Goal: Task Accomplishment & Management: Complete application form

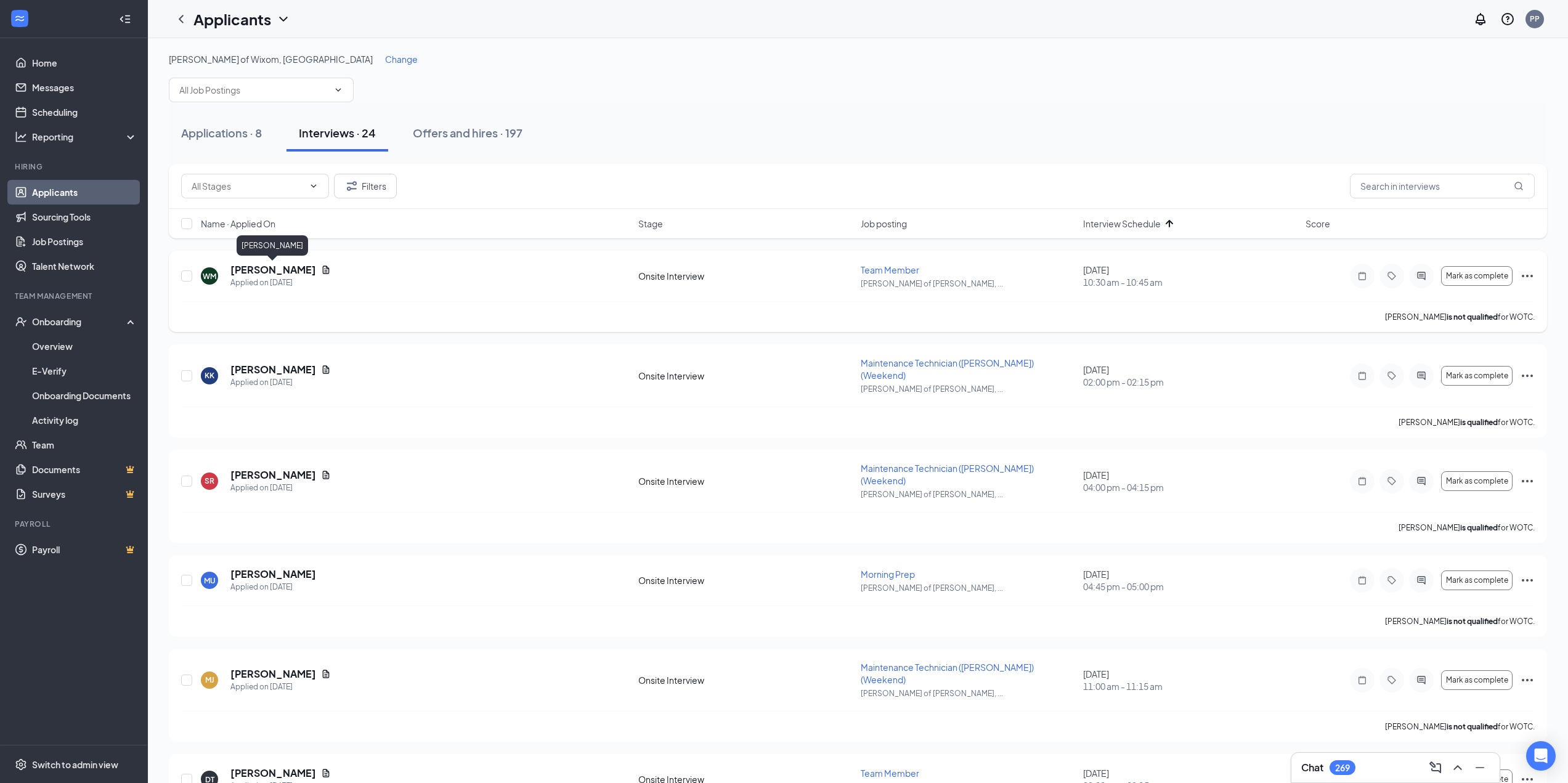
click at [280, 268] on h5 "[PERSON_NAME]" at bounding box center [273, 270] width 86 height 14
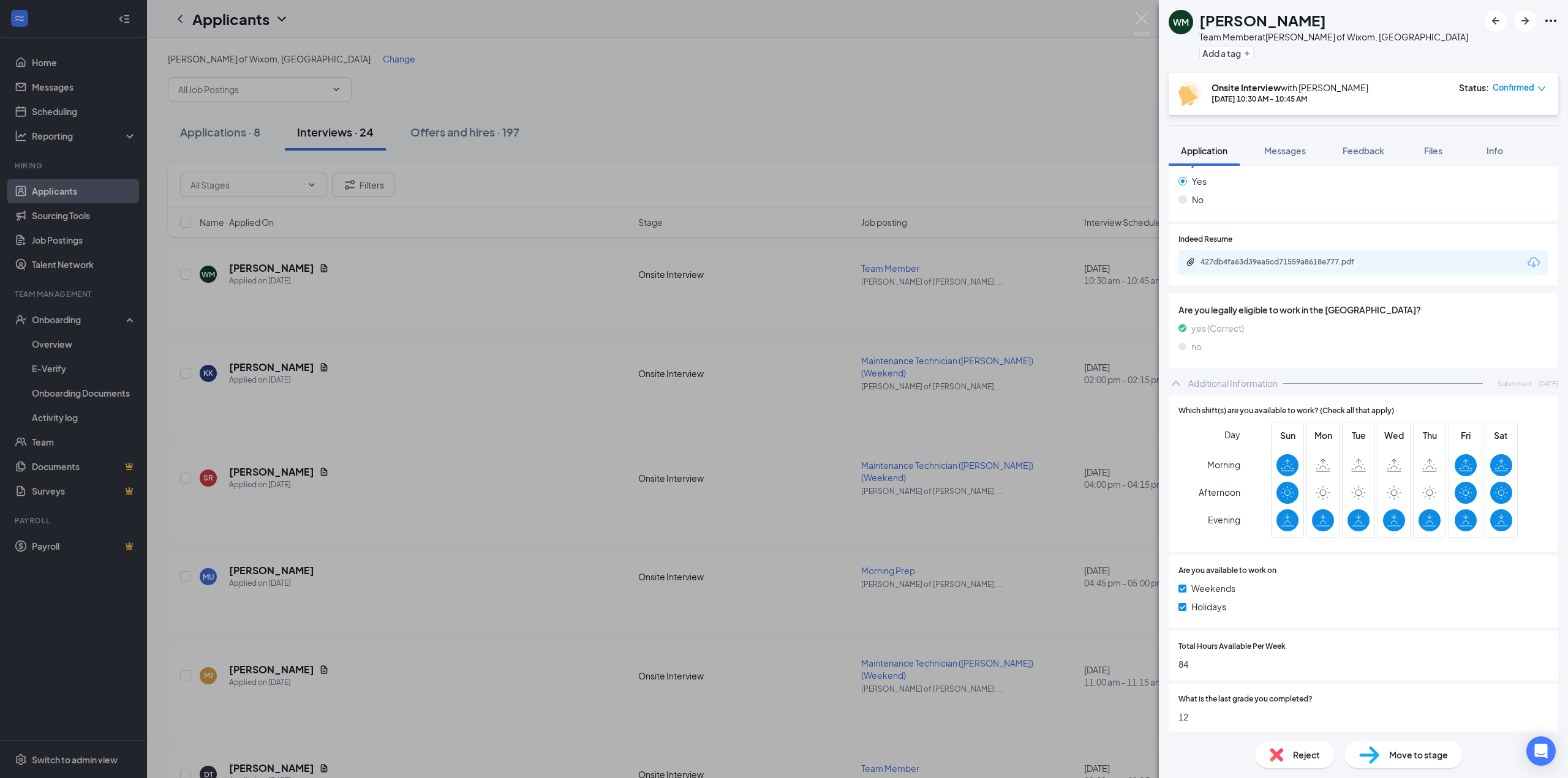
scroll to position [537, 0]
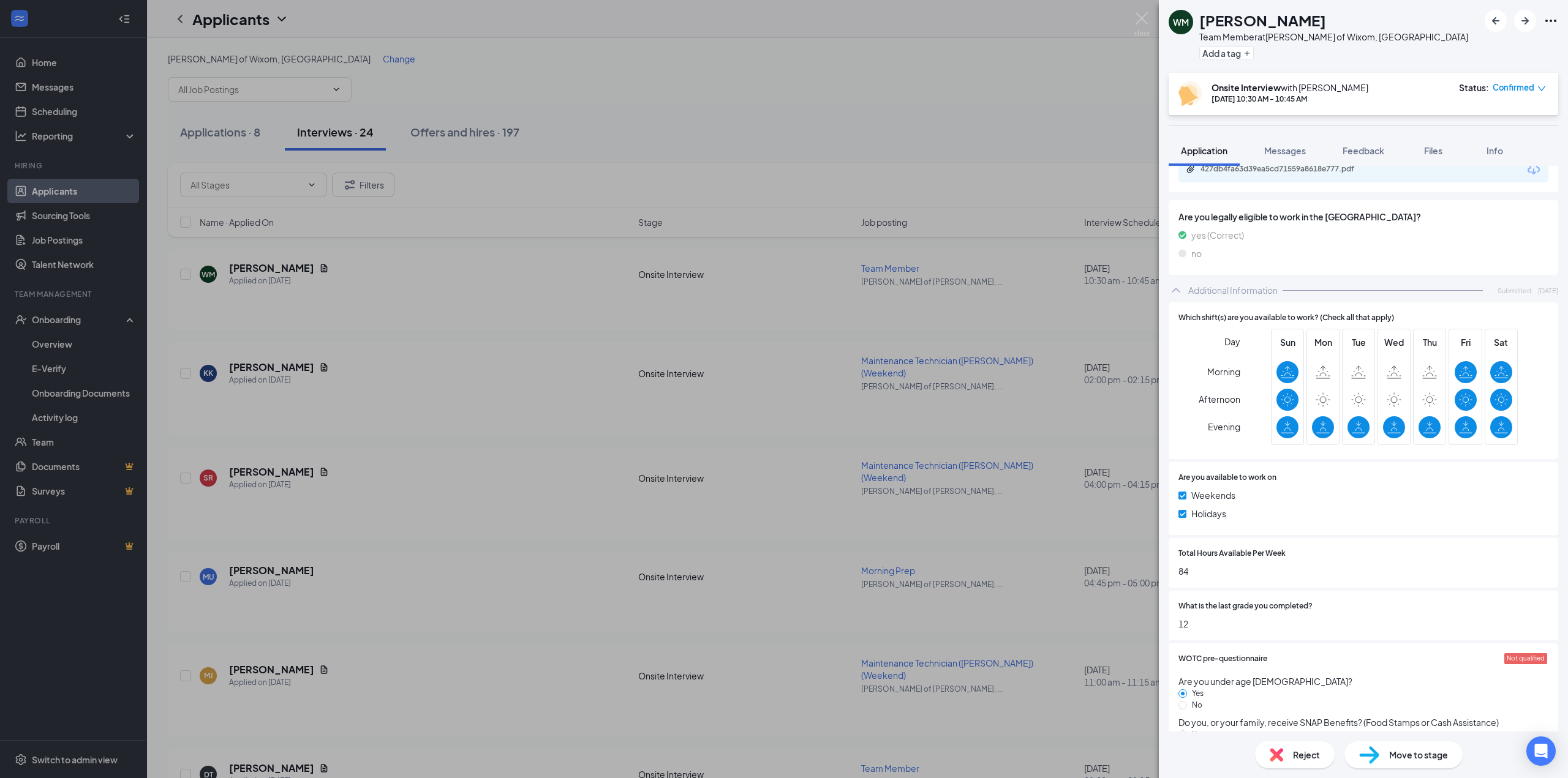
click at [1387, 761] on div "Move to stage" at bounding box center [1403, 755] width 118 height 27
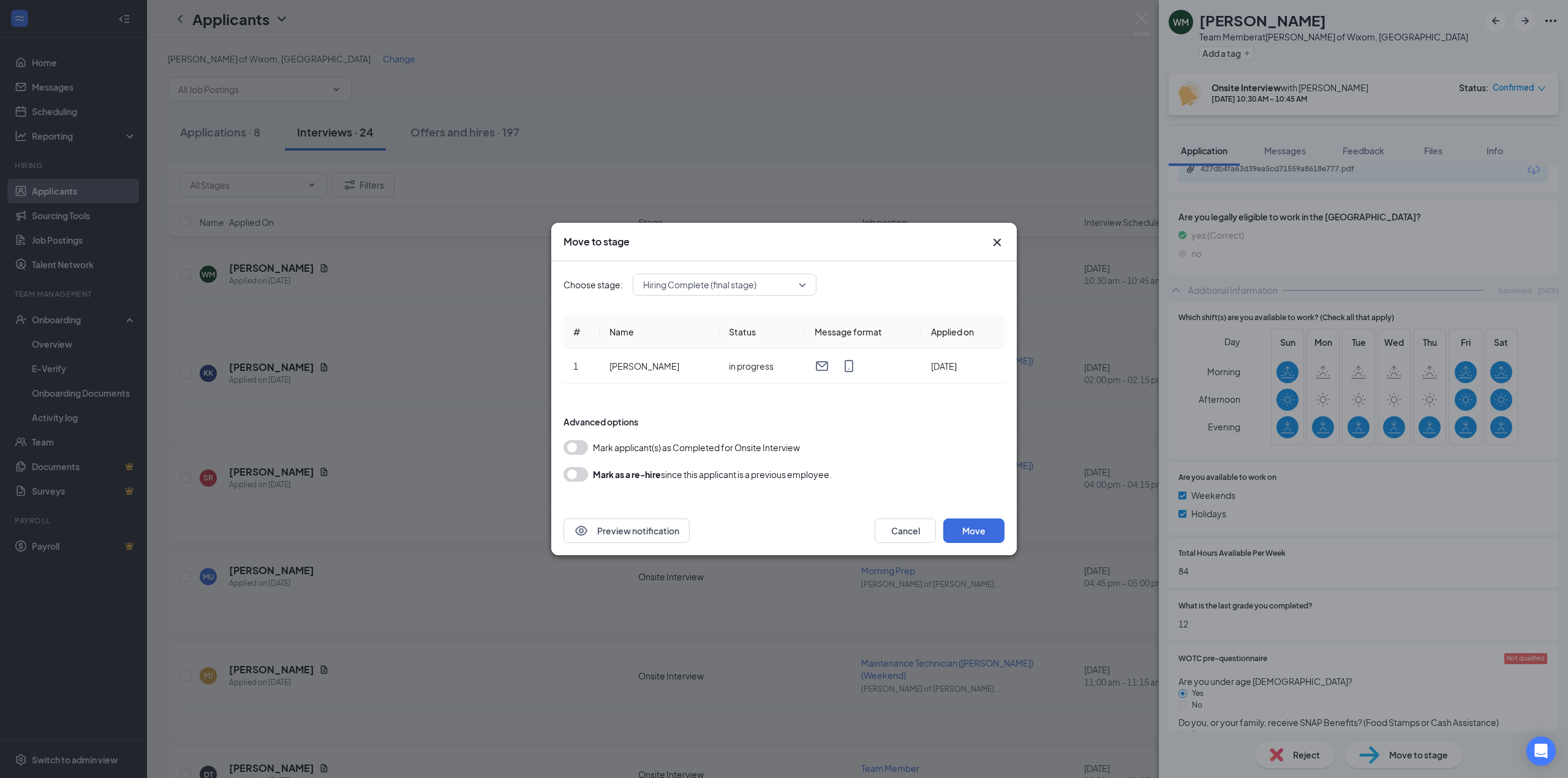
click at [786, 288] on span "Hiring Complete (final stage)" at bounding box center [719, 284] width 152 height 18
click at [873, 278] on div "Choose stage: Hiring Complete (final stage) 3435037 3435041 Application Additio…" at bounding box center [784, 284] width 441 height 22
click at [994, 524] on button "Move" at bounding box center [974, 531] width 61 height 25
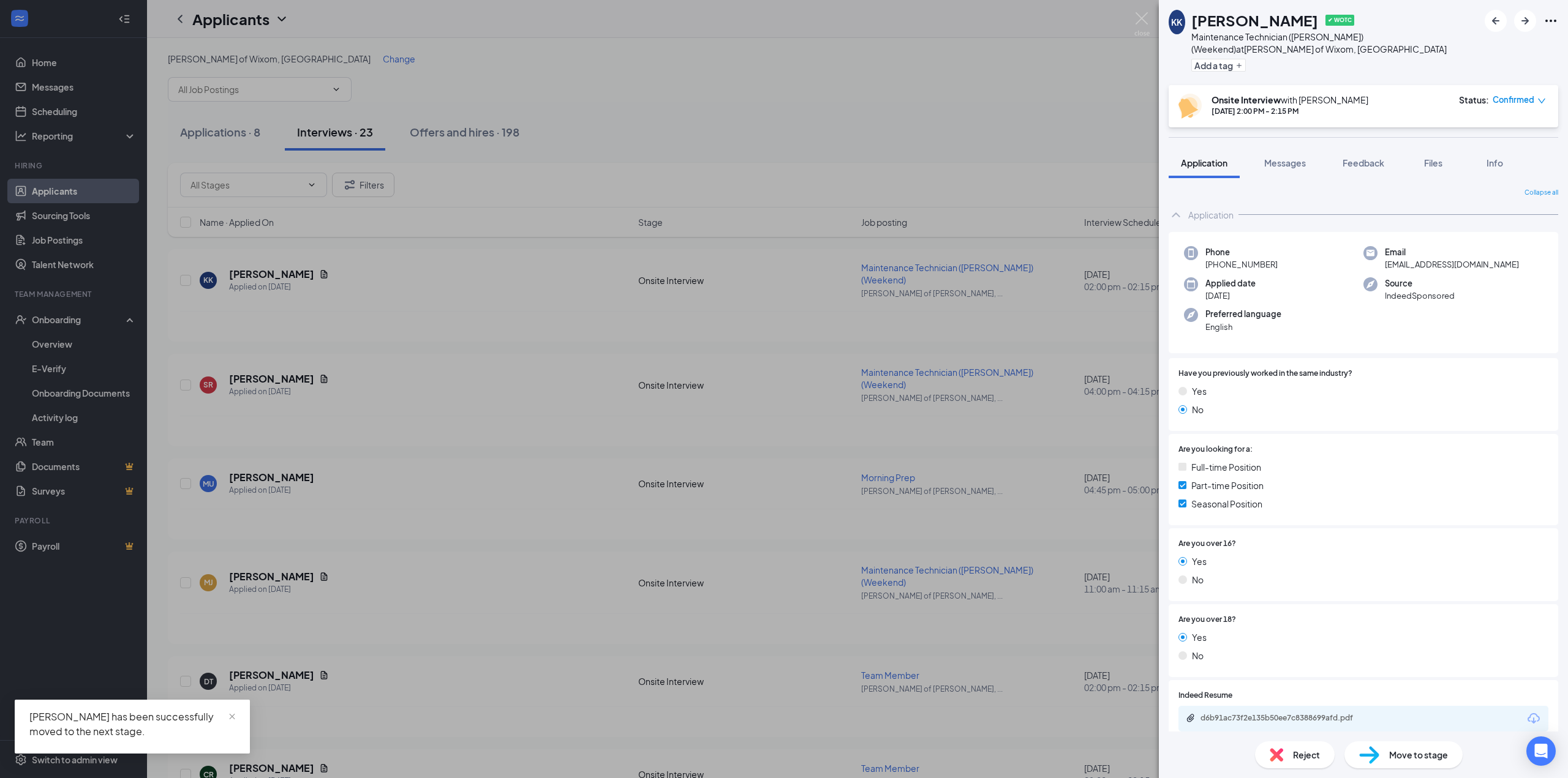
click at [80, 319] on div "[PERSON_NAME] Knack ✔ WOTC Maintenance Technician ([PERSON_NAME]) (Weekend) at …" at bounding box center [784, 389] width 1568 height 778
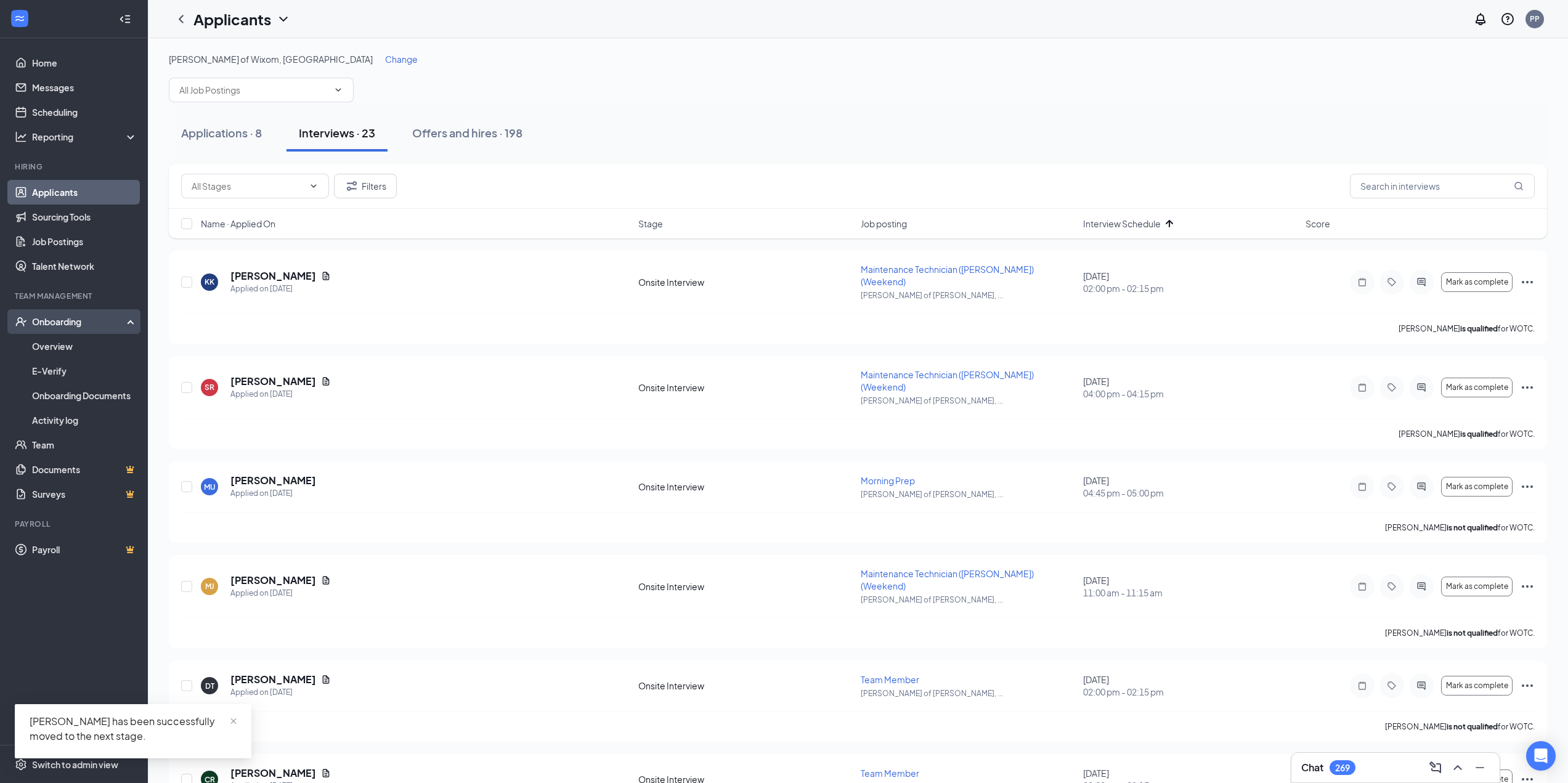
click at [70, 325] on div "Onboarding" at bounding box center [80, 321] width 95 height 12
click at [70, 325] on div "Onboarding" at bounding box center [80, 321] width 95 height 12
click at [70, 355] on link "Overview" at bounding box center [85, 346] width 105 height 25
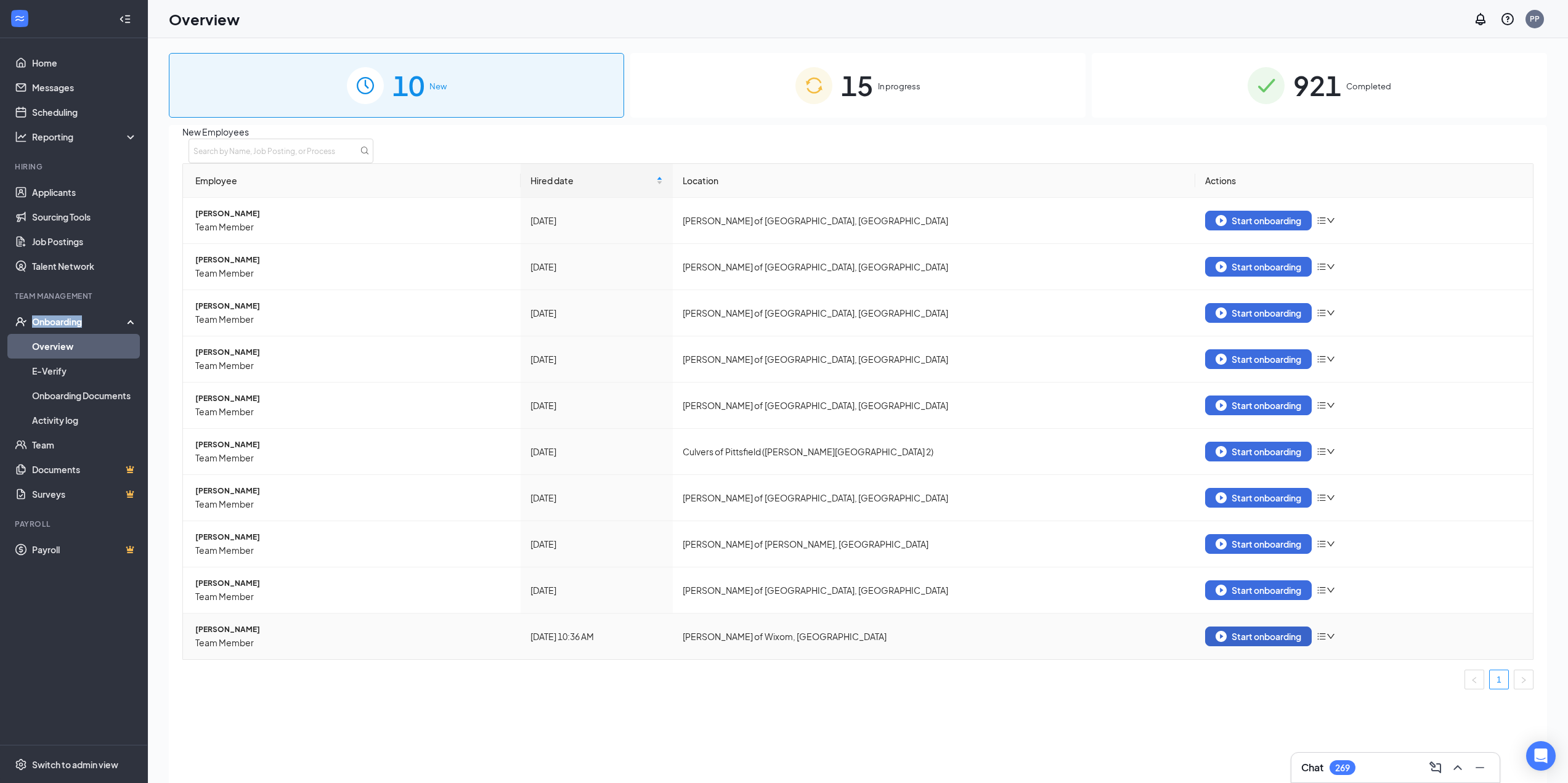
click at [1241, 634] on div "Start onboarding" at bounding box center [1258, 637] width 86 height 11
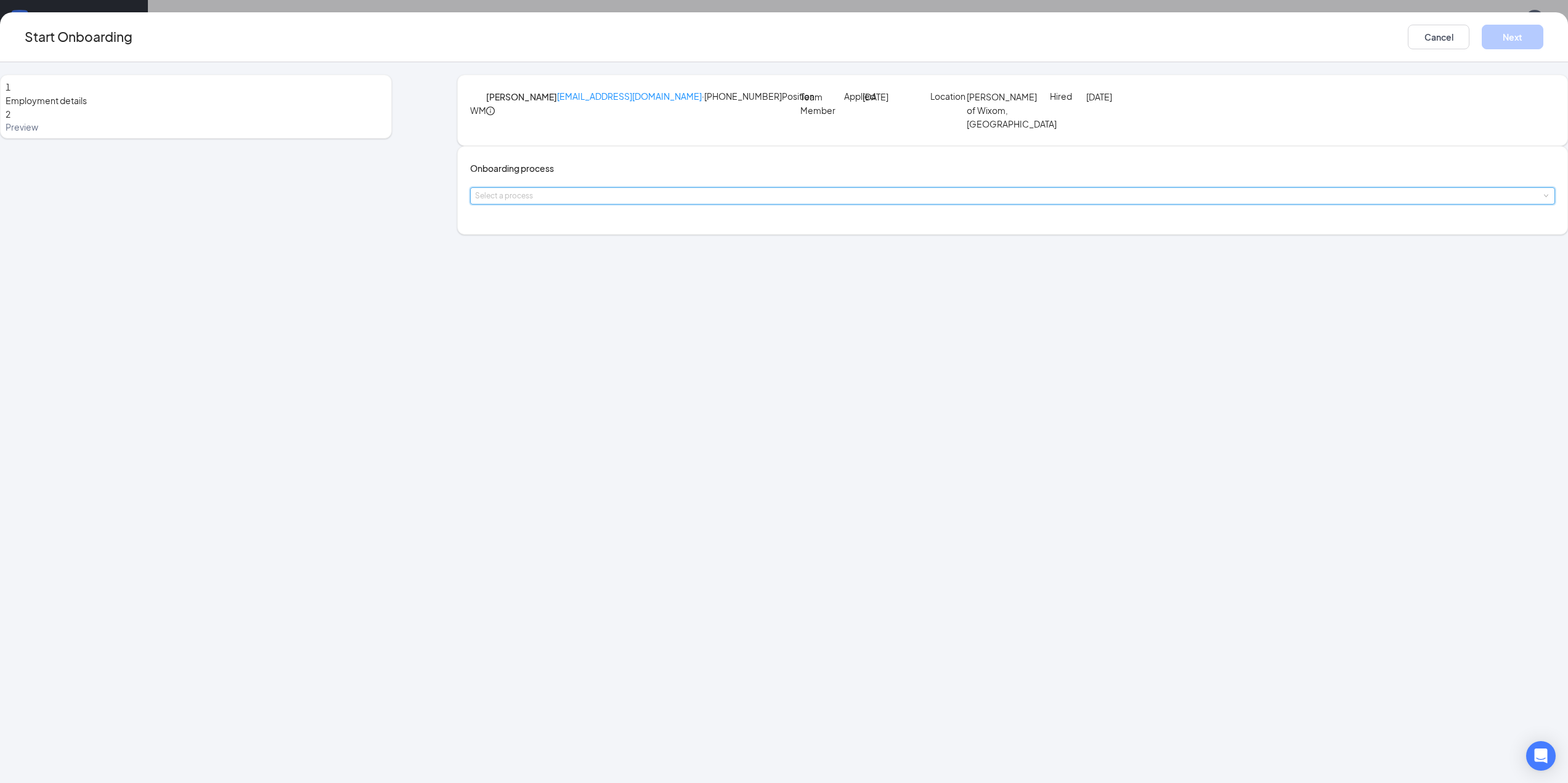
click at [1543, 199] on span at bounding box center [1545, 196] width 6 height 6
click at [719, 270] on span "[PERSON_NAME] - Team Member Onboarding" at bounding box center [708, 275] width 186 height 11
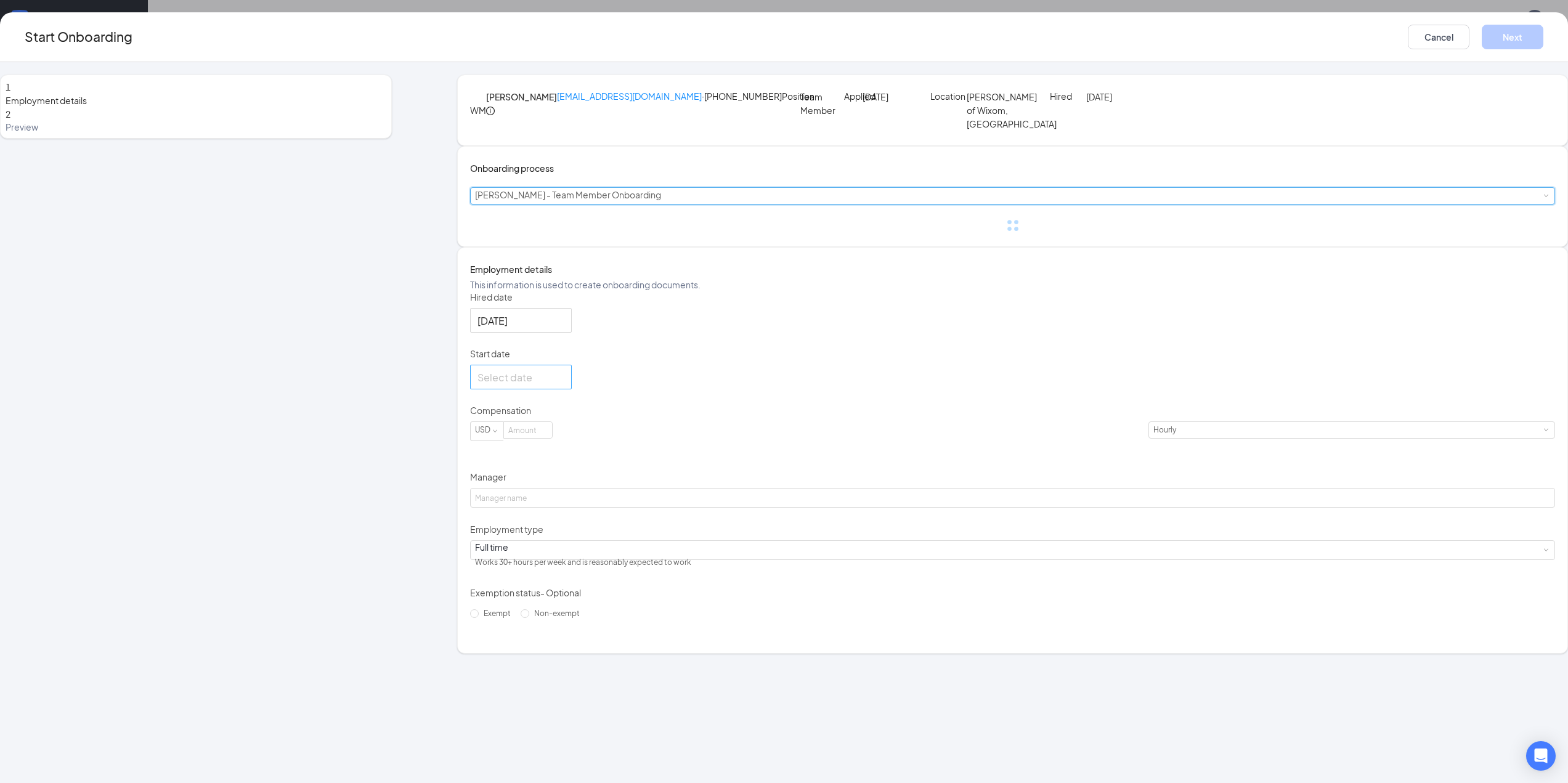
click at [564, 385] on div at bounding box center [521, 377] width 87 height 15
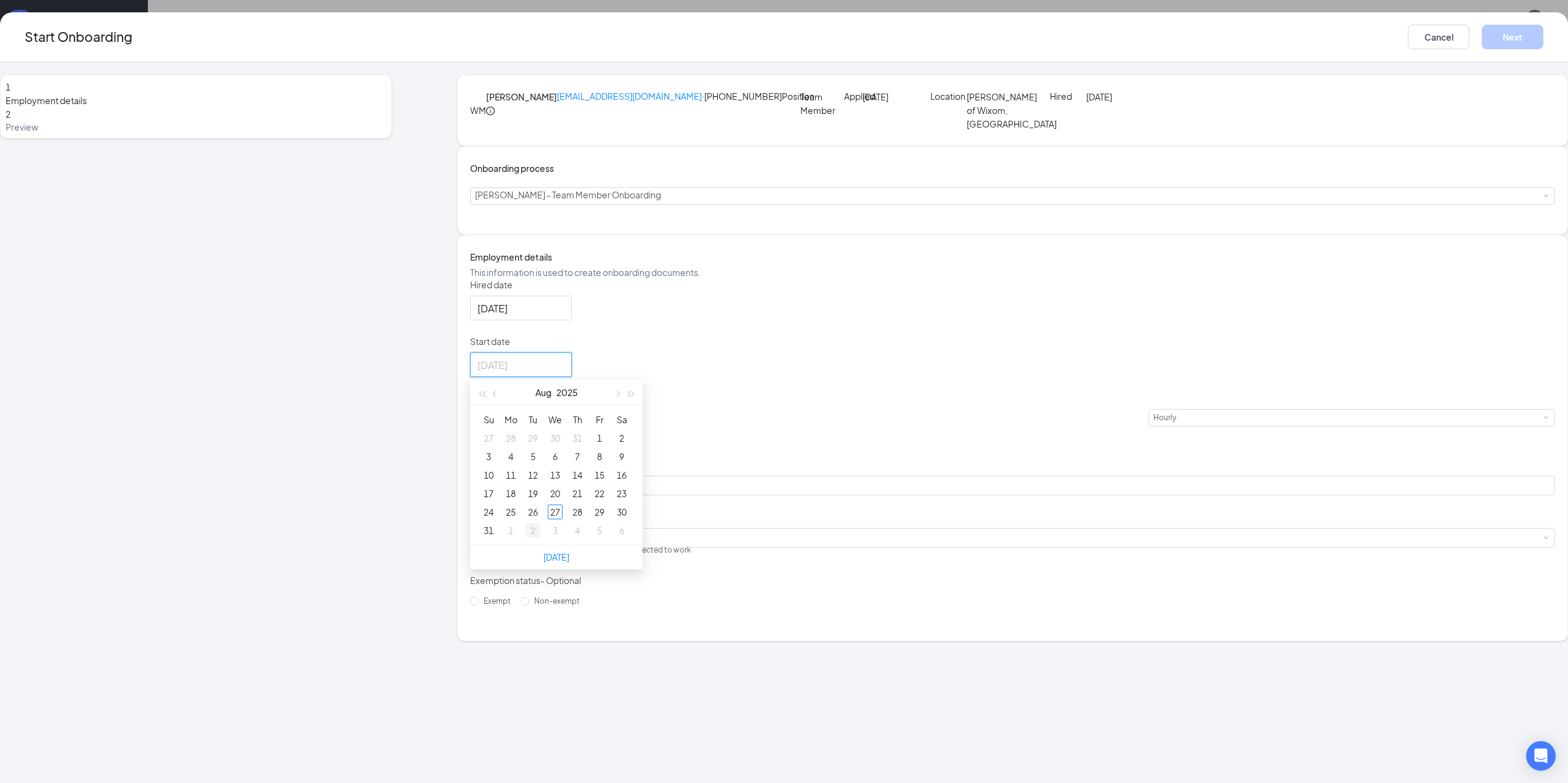
type input "[DATE]"
click at [540, 538] on div "2" at bounding box center [533, 531] width 15 height 15
click at [552, 426] on input at bounding box center [528, 418] width 48 height 16
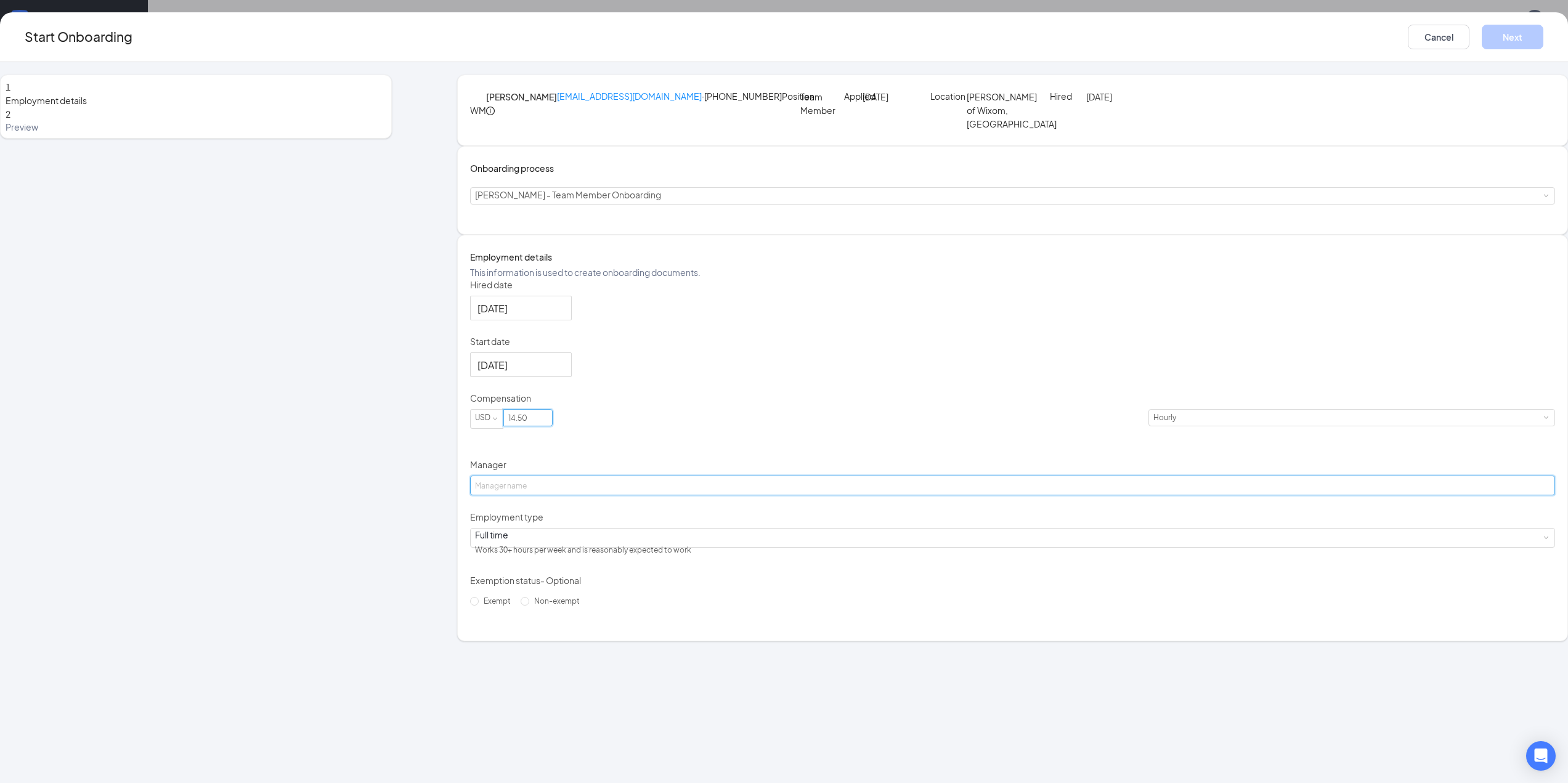
type input "14.5"
click at [711, 495] on input "Manager" at bounding box center [1012, 486] width 1085 height 20
type input "[PERSON_NAME]"
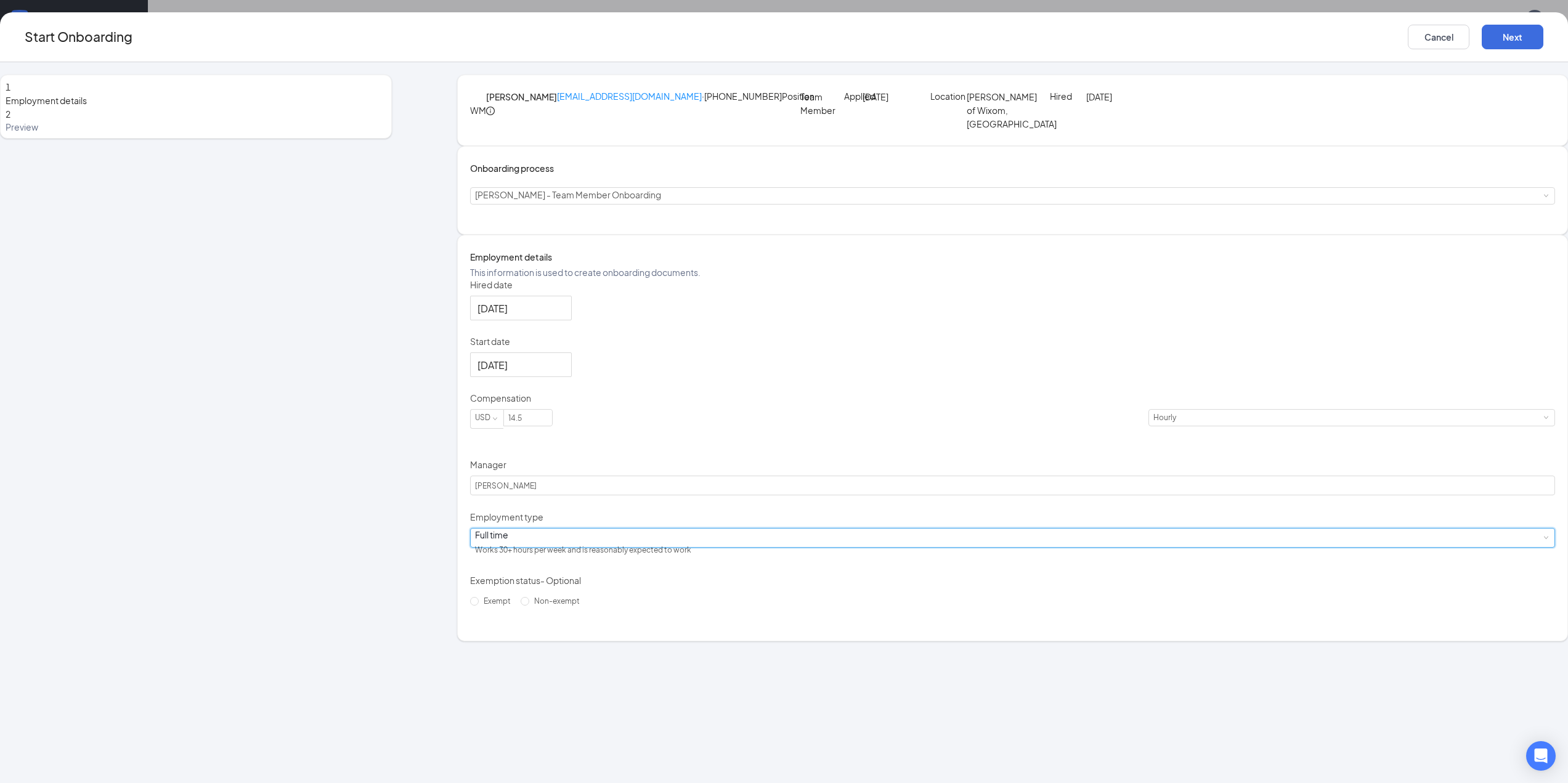
click at [670, 547] on div "Full time Works 30+ hours per week and is reasonably expected to work" at bounding box center [1012, 538] width 1075 height 19
click at [678, 687] on div "Works less than 30 hours per week and is reasonably expected to work" at bounding box center [711, 681] width 192 height 12
click at [585, 611] on label "Non-exempt" at bounding box center [553, 602] width 64 height 20
click at [529, 606] on input "Non-exempt" at bounding box center [525, 602] width 9 height 9
radio input "true"
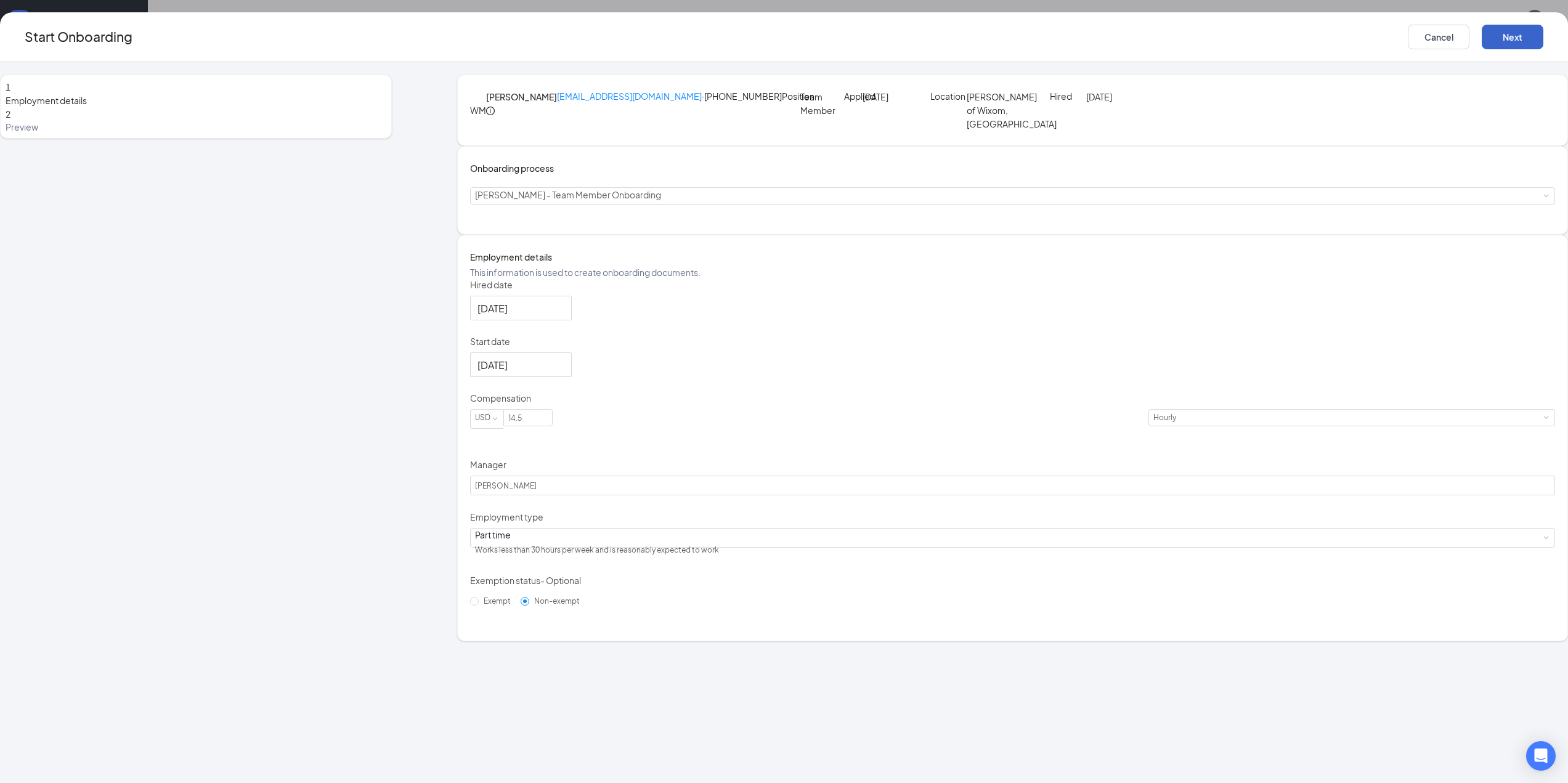
click at [1482, 38] on button "Next" at bounding box center [1512, 37] width 62 height 25
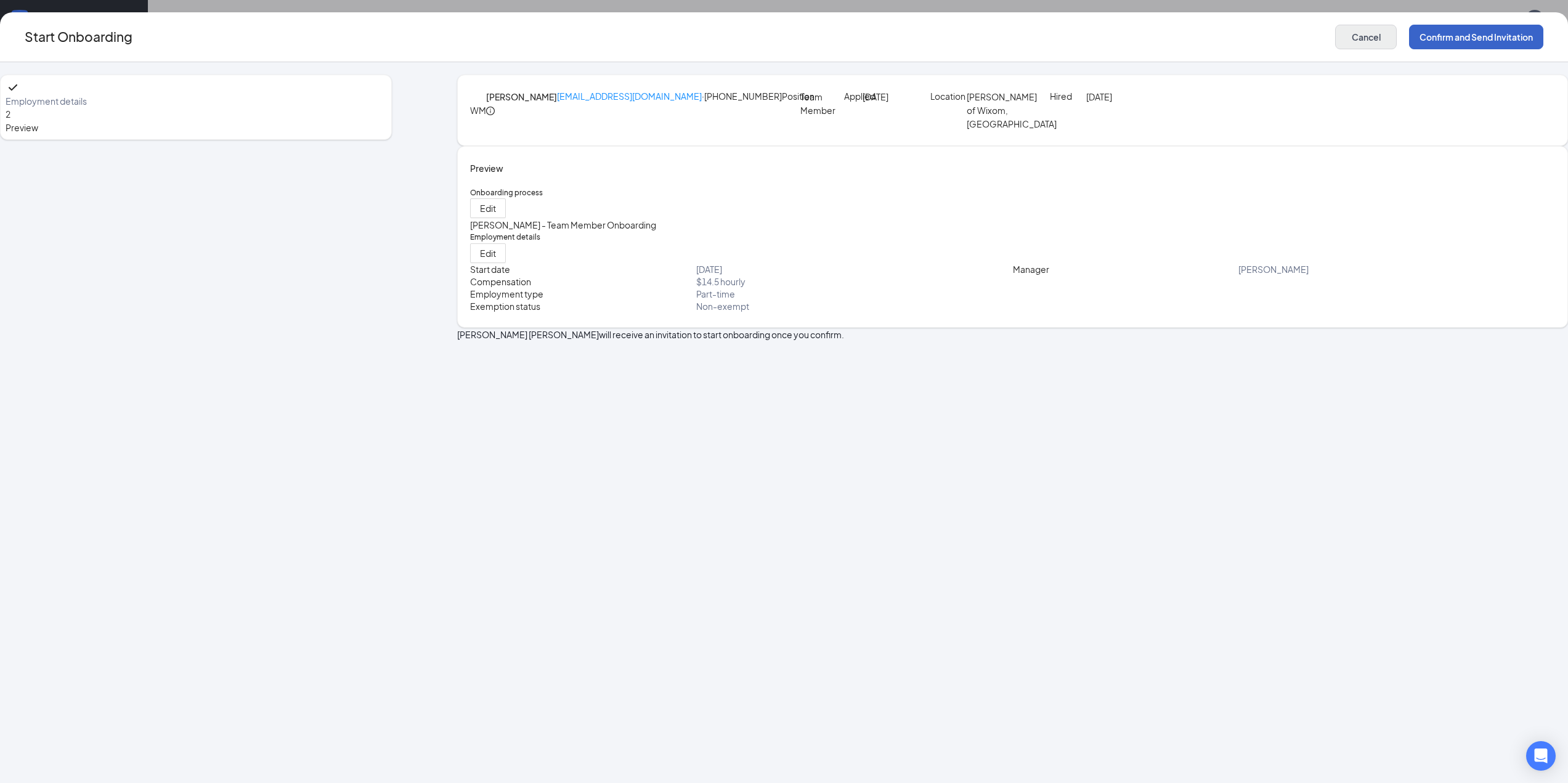
click at [1409, 37] on button "Confirm and Send Invitation" at bounding box center [1476, 37] width 134 height 25
